Goal: Transaction & Acquisition: Purchase product/service

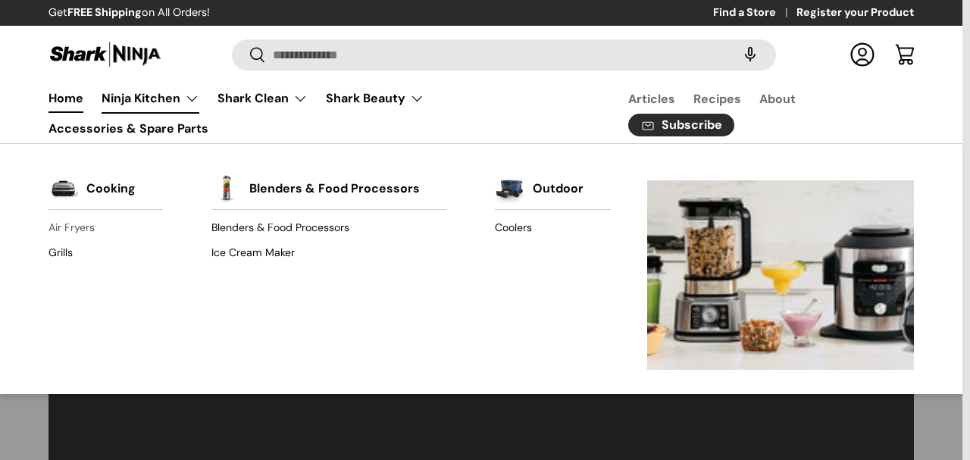
click at [84, 226] on link "Air Fryers" at bounding box center [105, 228] width 114 height 24
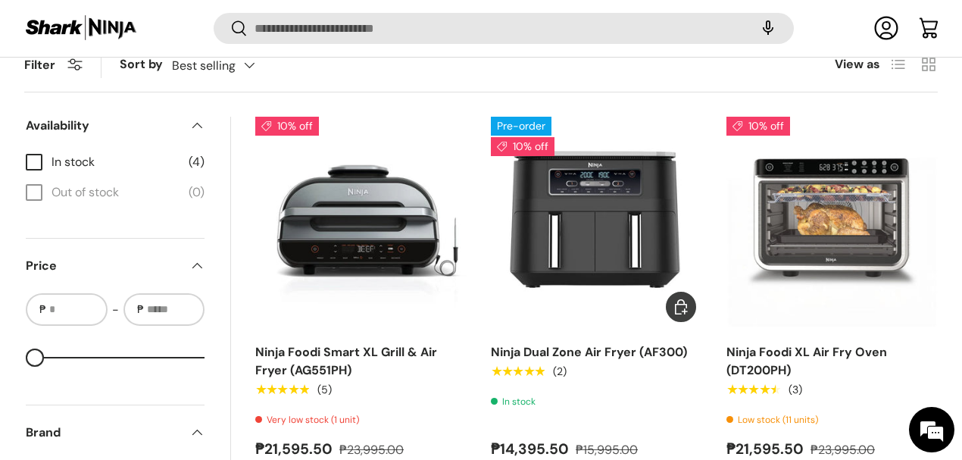
click at [0, 0] on img "Ninja Dual Zone Air Fryer (AF300)" at bounding box center [0, 0] width 0 height 0
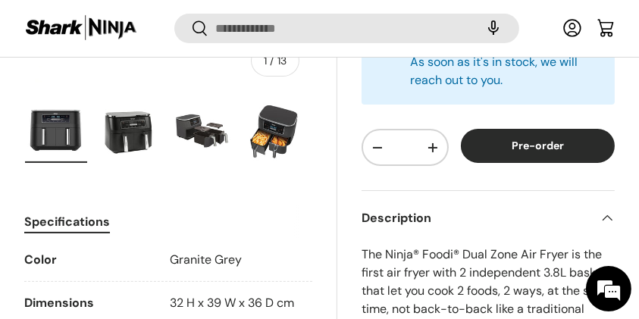
scroll to position [350, 0]
